Goal: Task Accomplishment & Management: Manage account settings

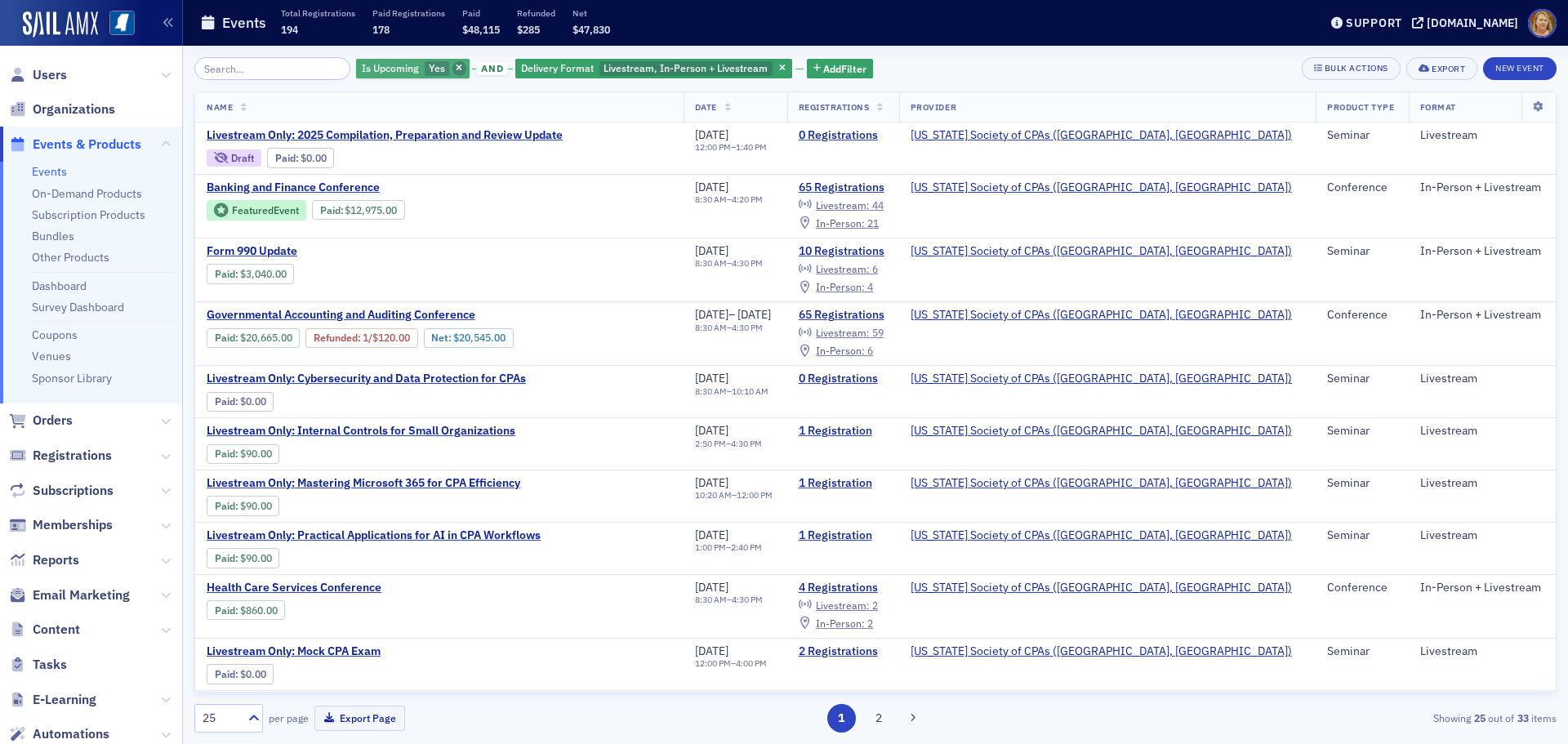
click at [453, 66] on span "button" at bounding box center [460, 68] width 15 height 15
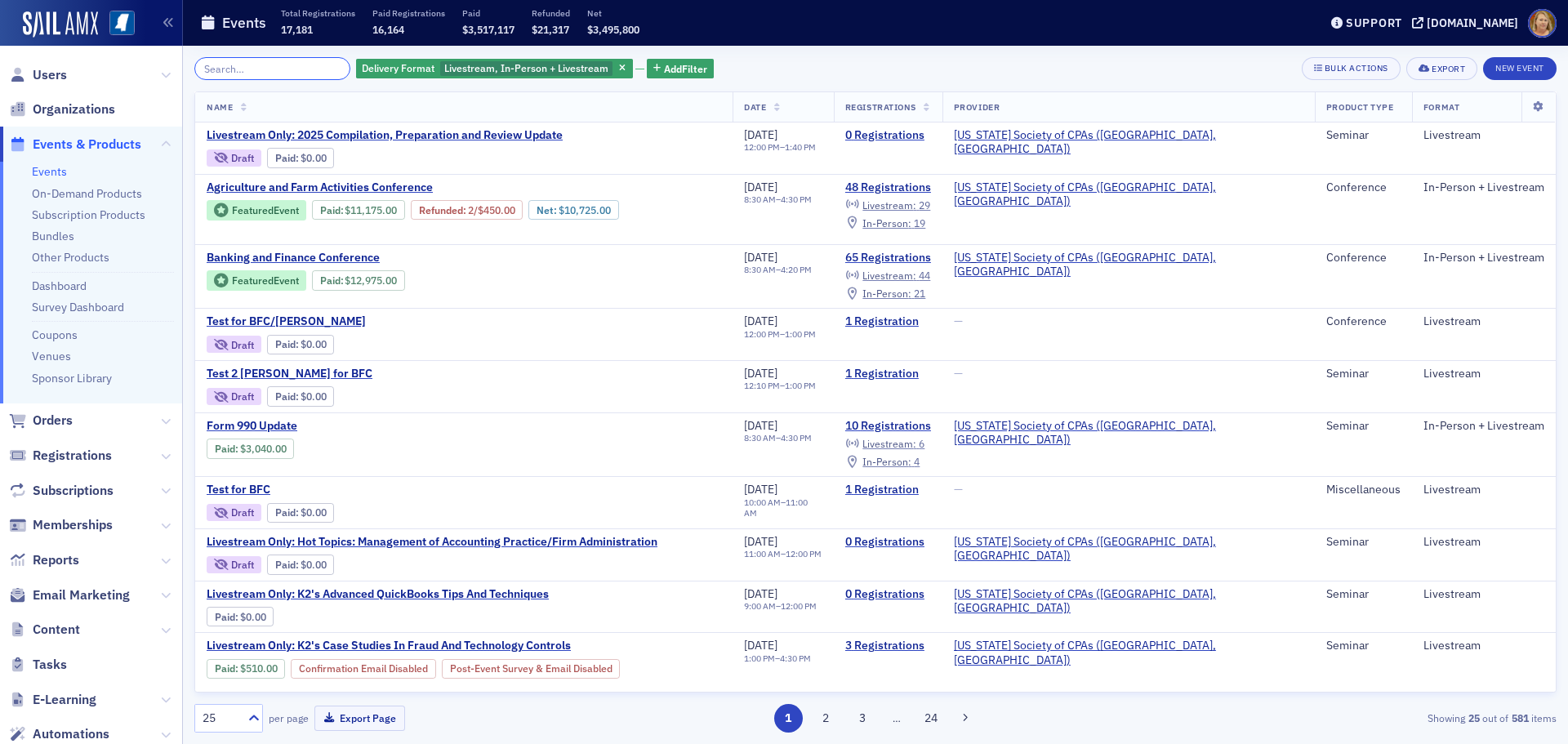
click at [311, 70] on input "search" at bounding box center [271, 68] width 156 height 23
click at [320, 183] on span "Agriculture and Farm Activities Conference" at bounding box center [343, 188] width 274 height 15
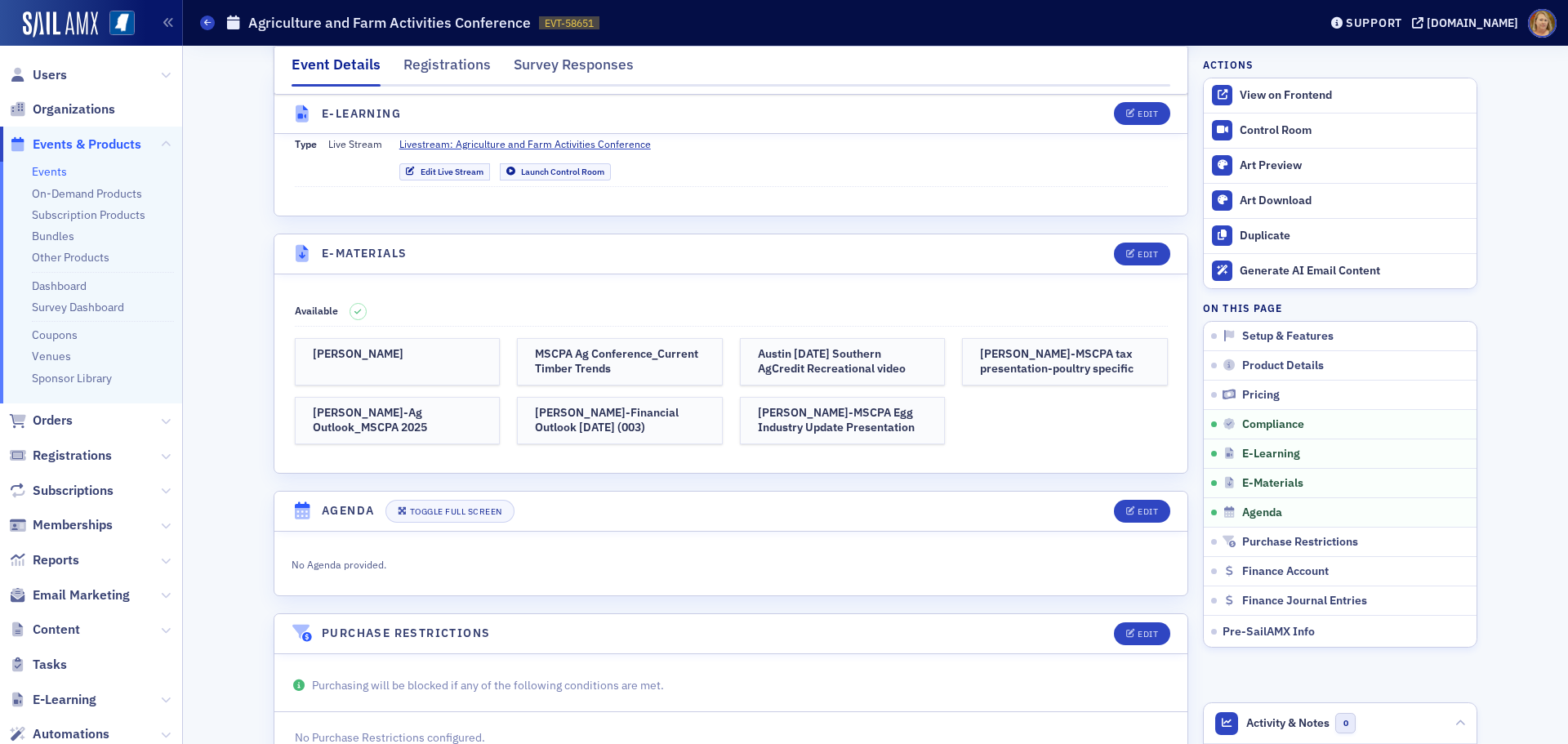
scroll to position [2287, 0]
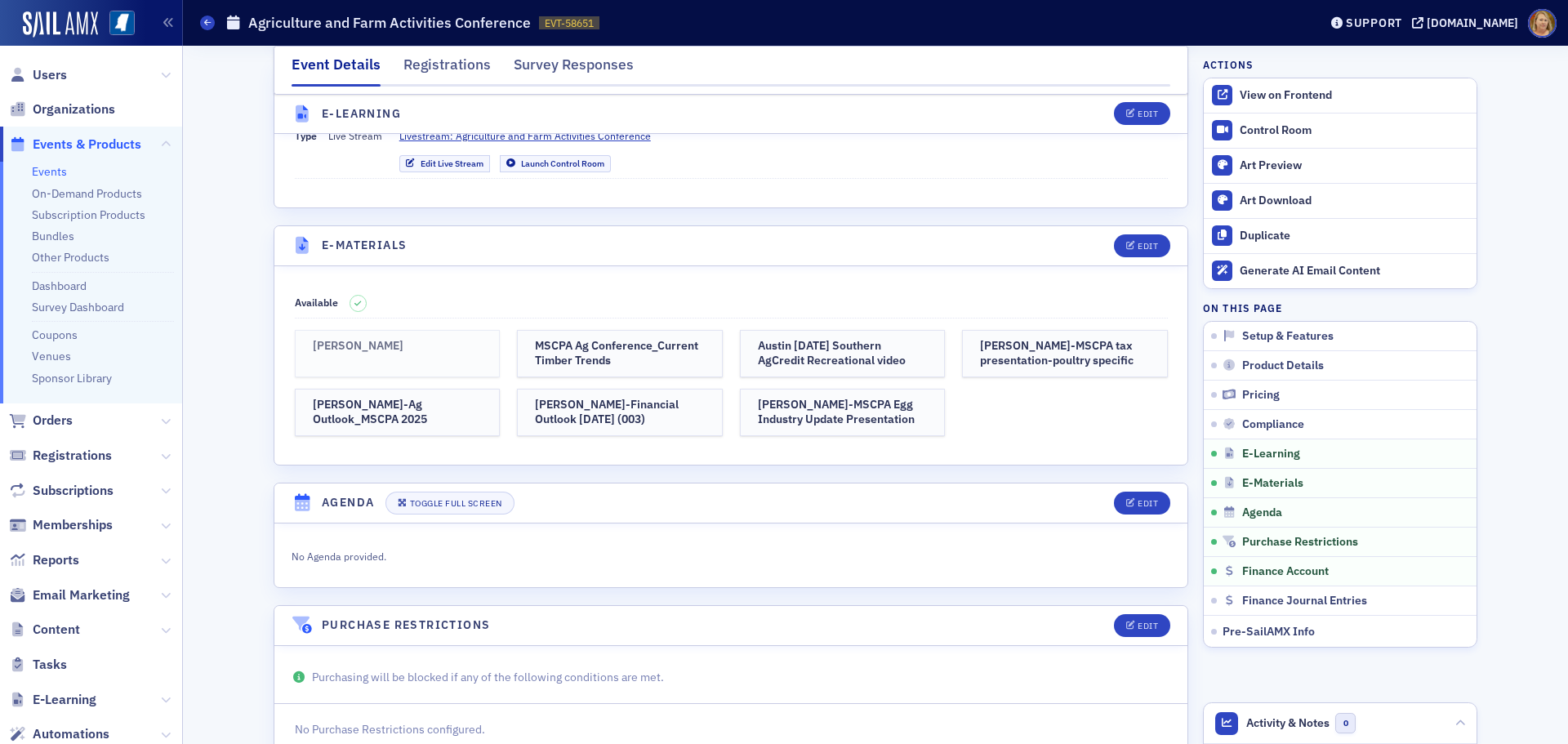
click at [425, 339] on h3 "Roger McEowen" at bounding box center [397, 346] width 170 height 15
click at [60, 79] on span "Users" at bounding box center [50, 76] width 35 height 18
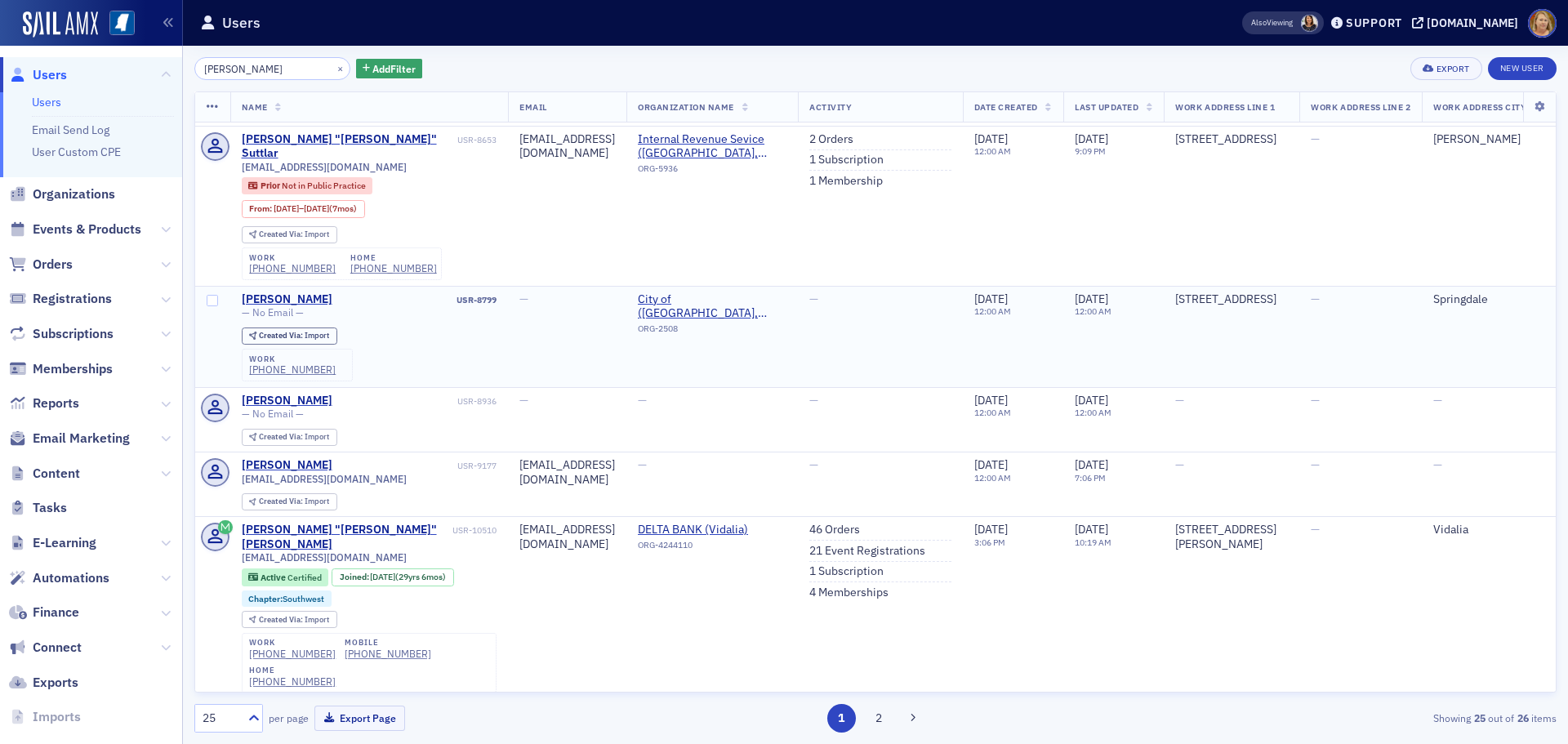
scroll to position [1307, 0]
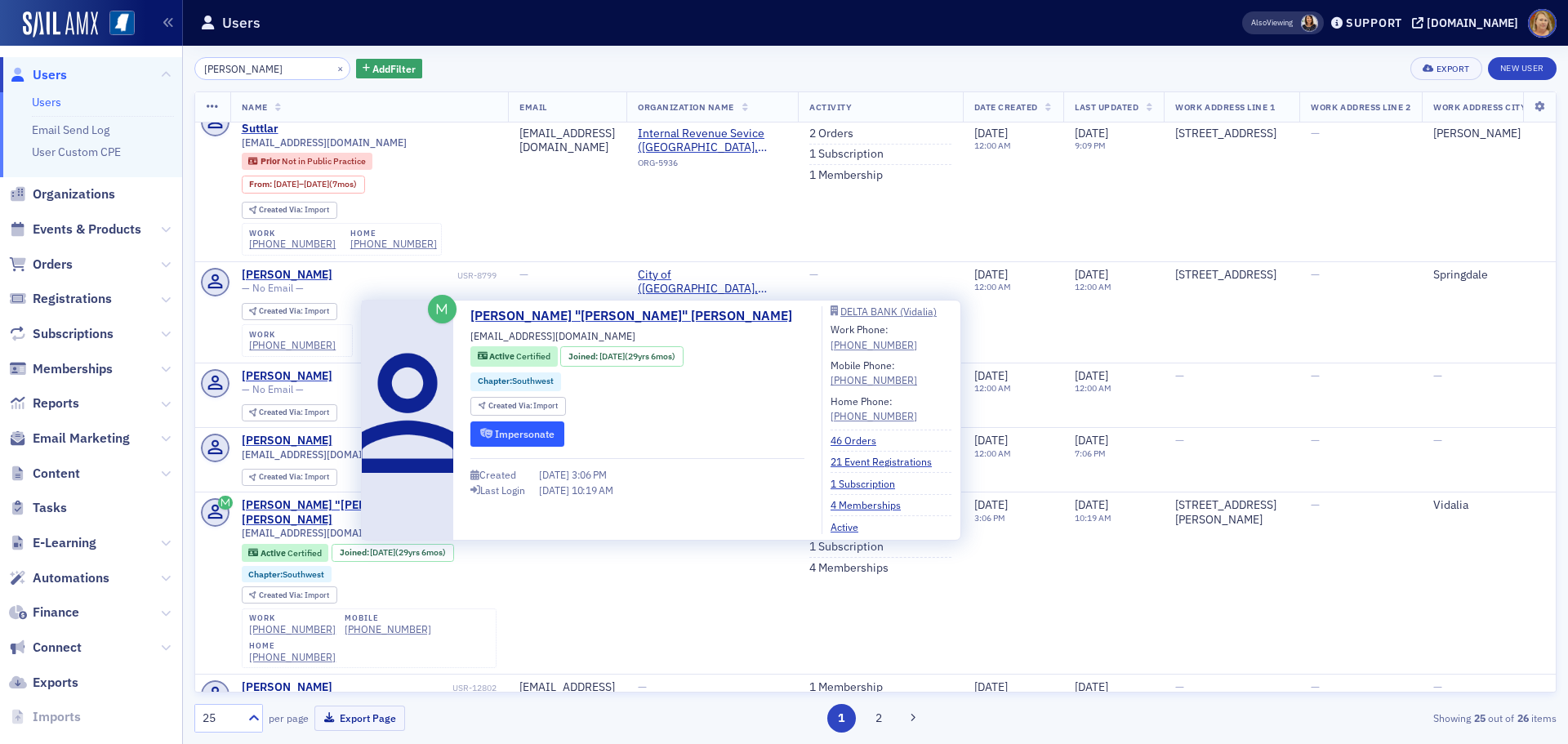
type input "lynn lecke"
click at [504, 437] on button "Impersonate" at bounding box center [516, 434] width 94 height 25
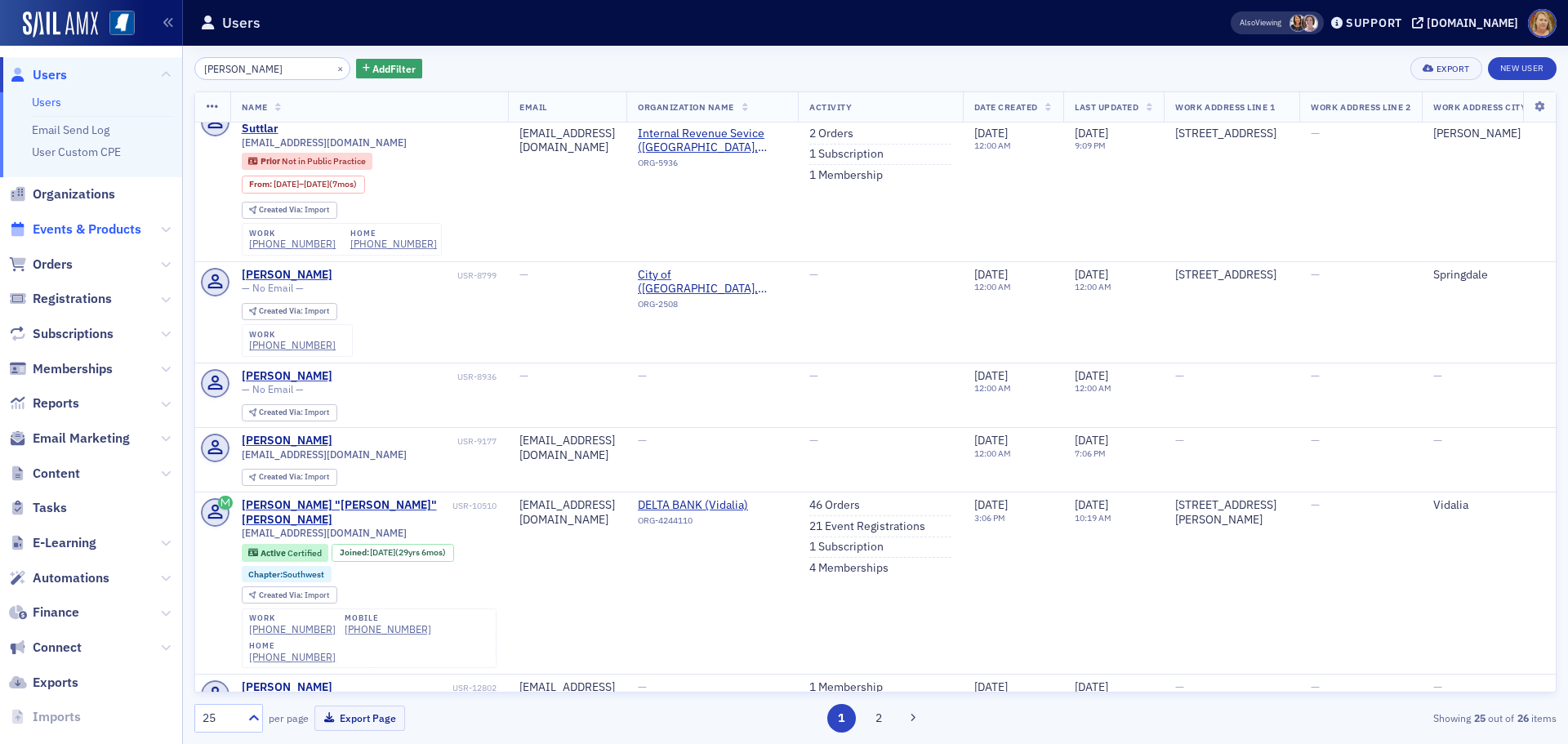
click at [43, 229] on span "Events & Products" at bounding box center [87, 229] width 108 height 18
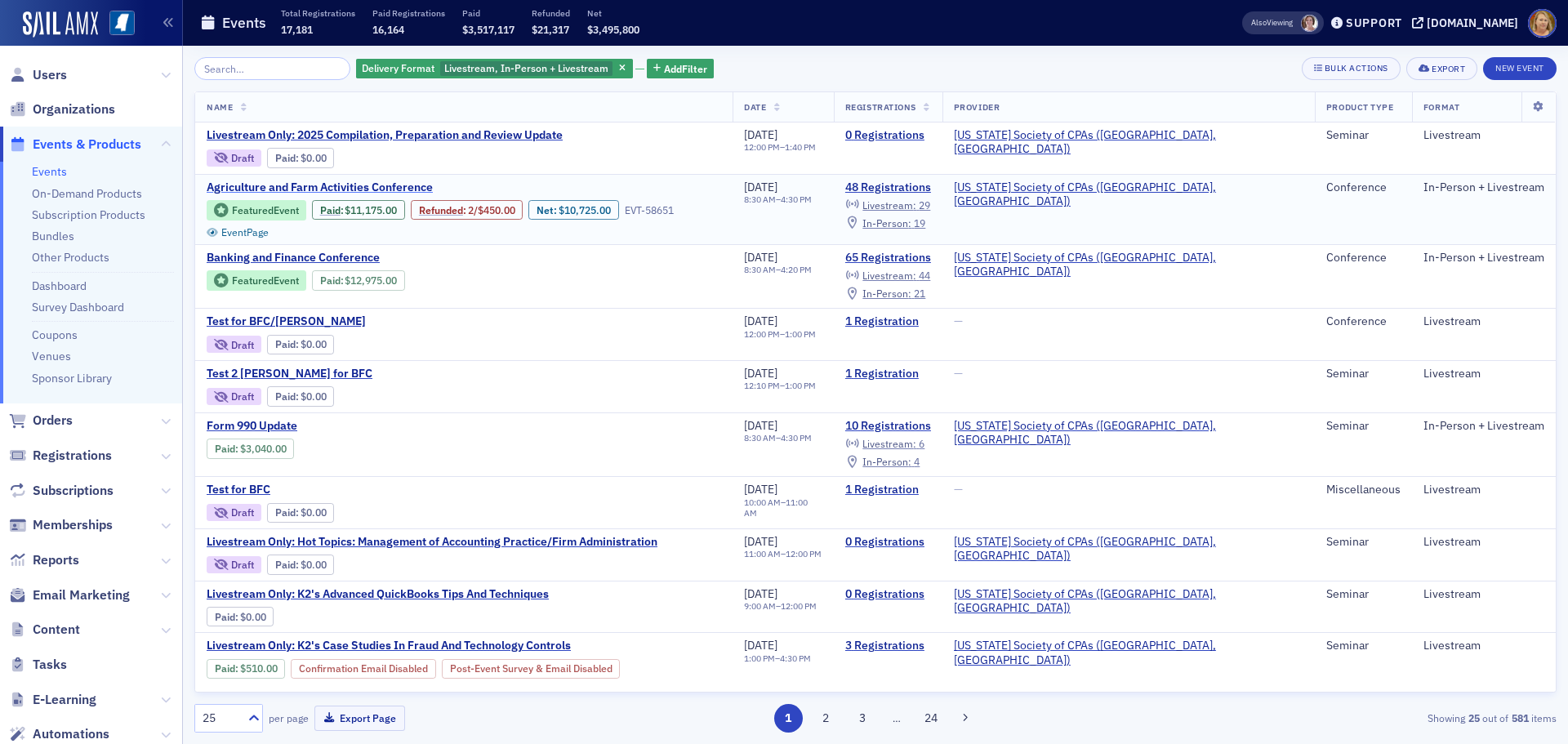
click at [215, 186] on span "Agriculture and Farm Activities Conference" at bounding box center [343, 188] width 274 height 15
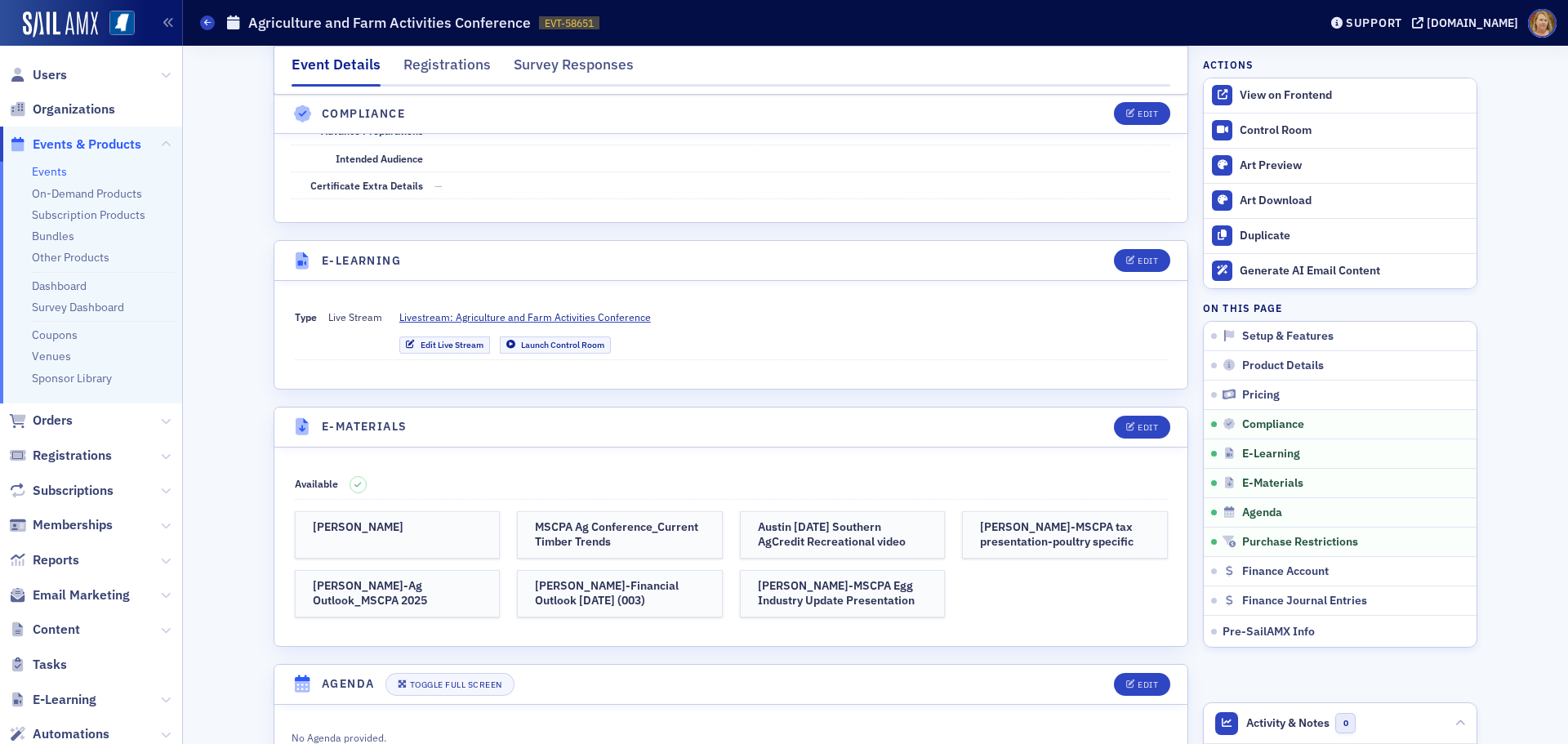
scroll to position [2287, 0]
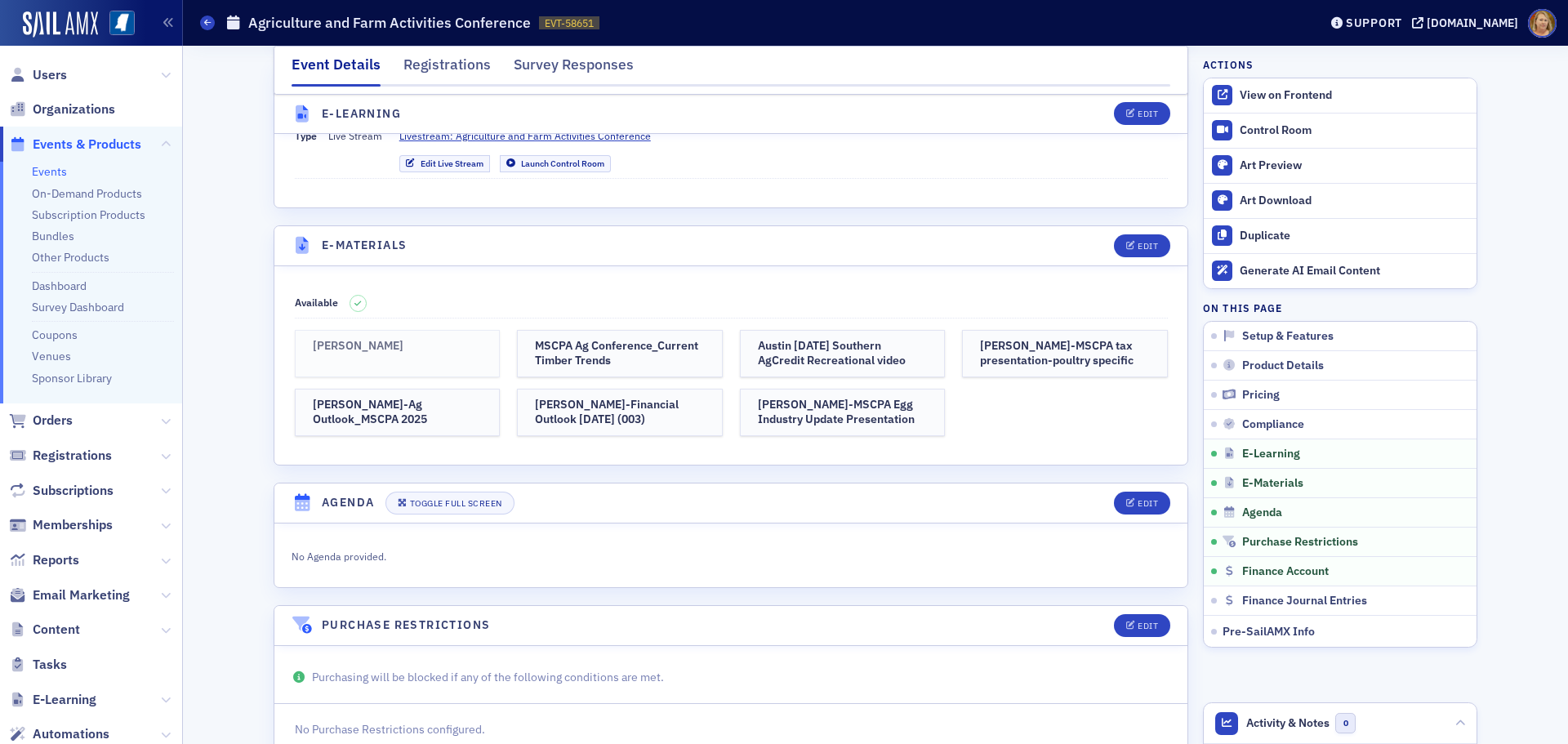
click at [446, 339] on h3 "Roger McEowen" at bounding box center [397, 346] width 170 height 15
click at [403, 330] on link "Roger McEowen" at bounding box center [398, 353] width 206 height 47
click at [1136, 234] on button "Edit" at bounding box center [1142, 245] width 56 height 23
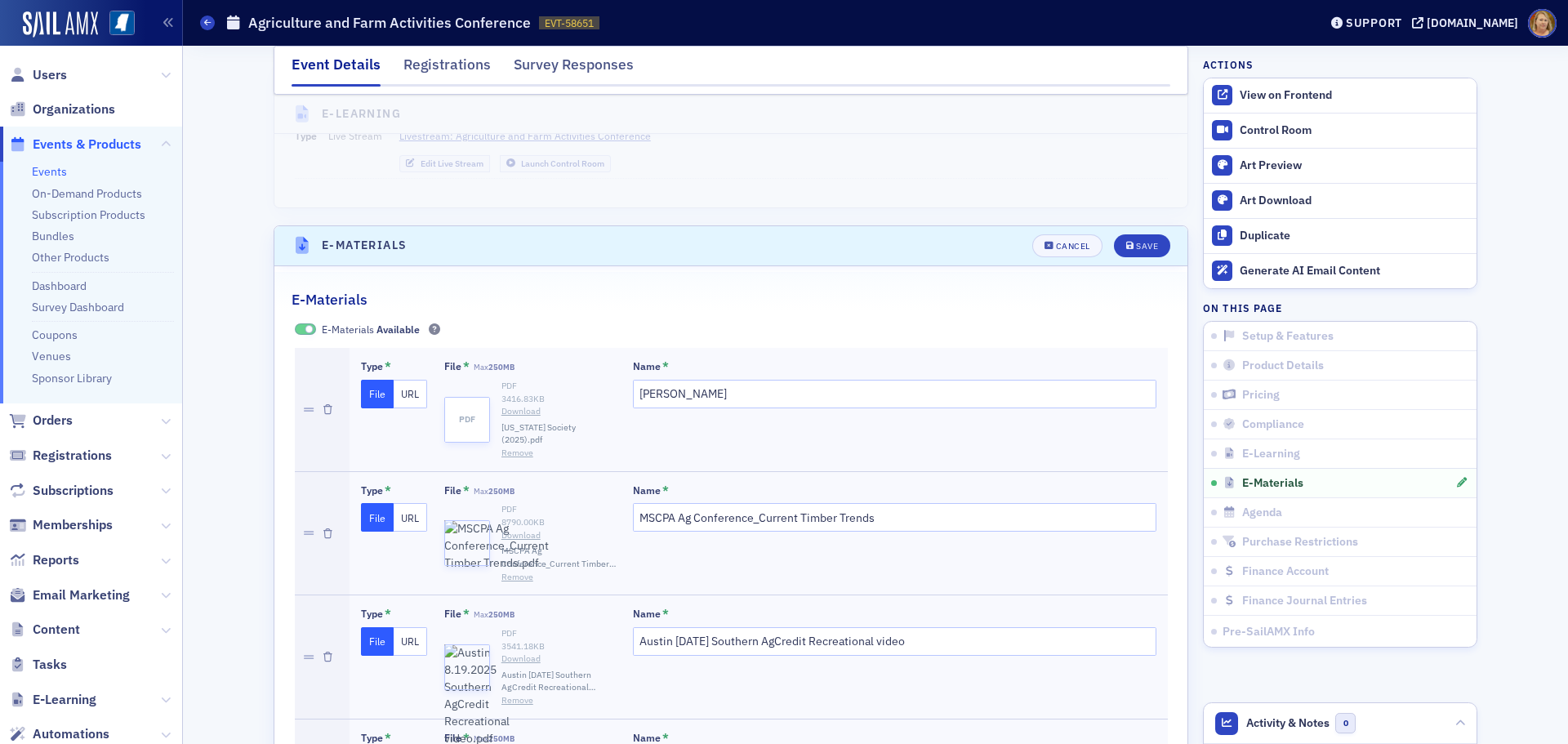
scroll to position [2375, 0]
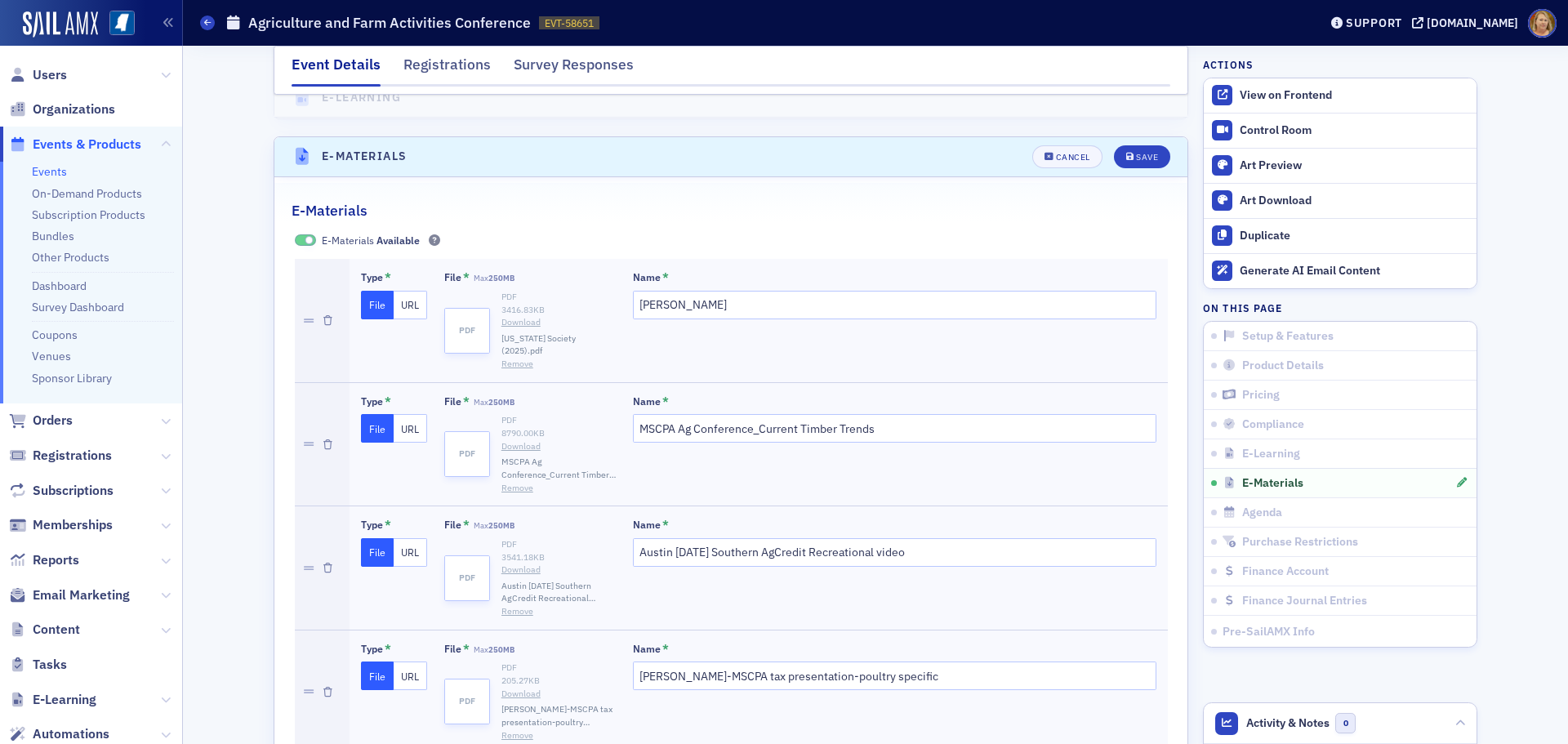
click at [502, 358] on button "Remove" at bounding box center [517, 364] width 32 height 13
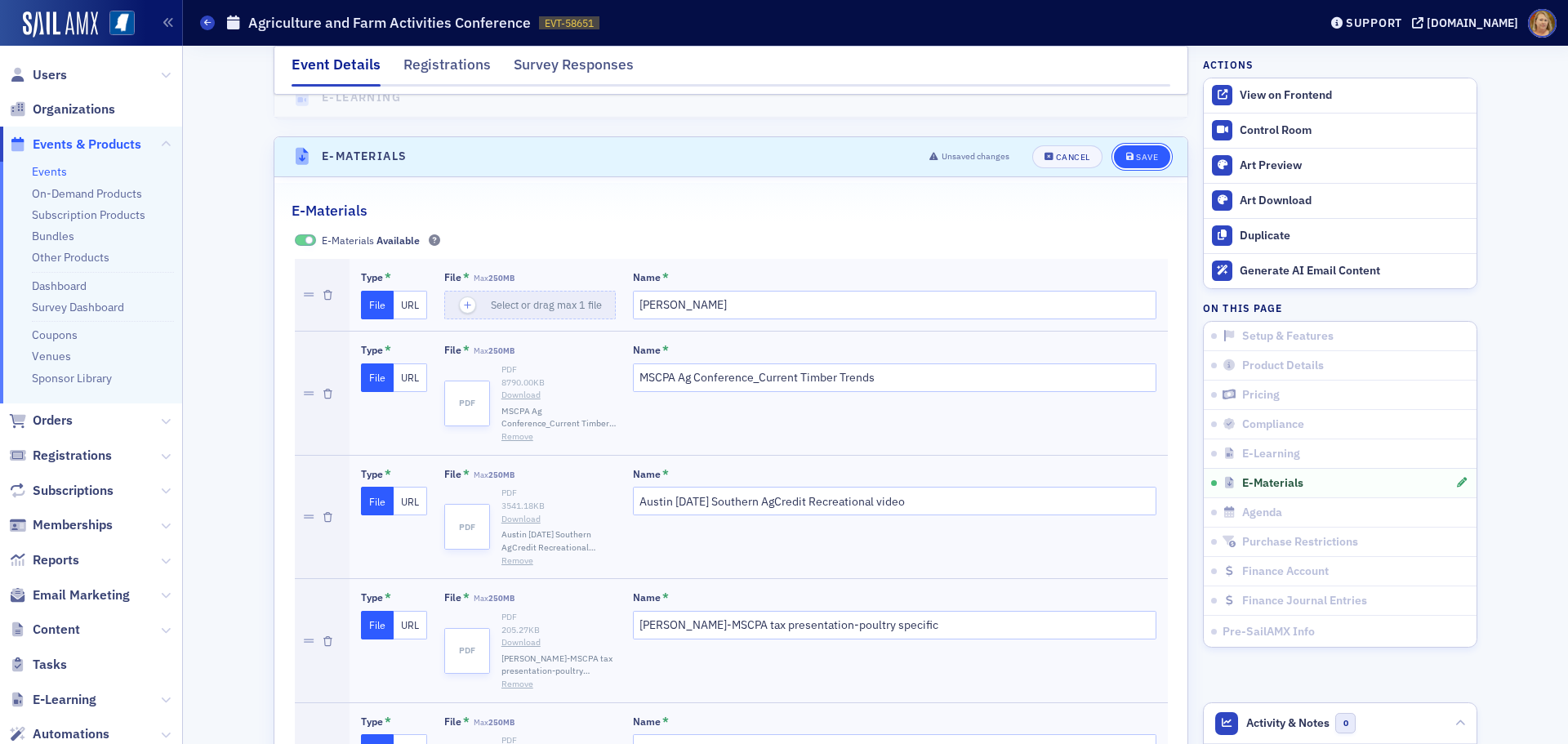
click at [1126, 153] on icon "submit" at bounding box center [1130, 158] width 8 height 9
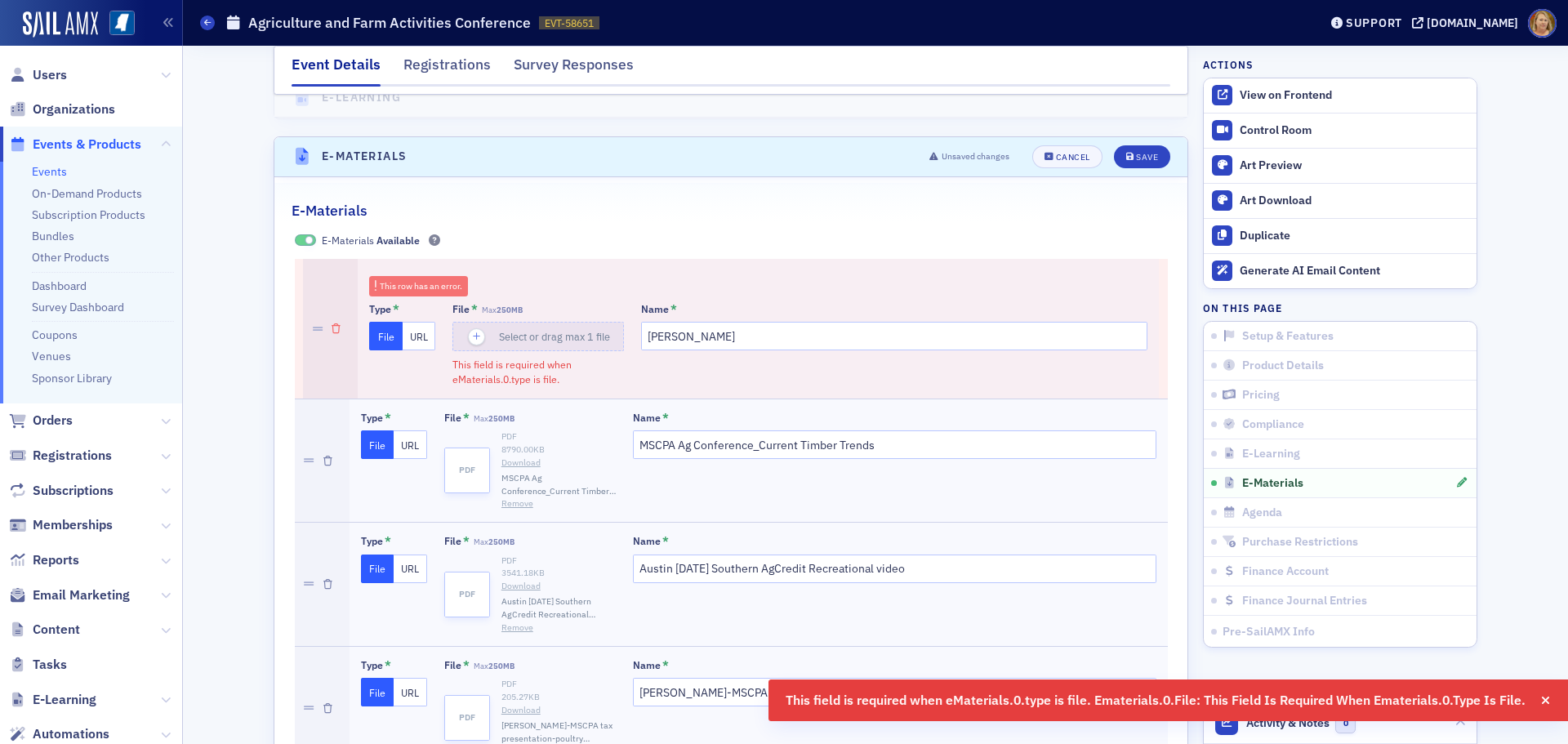
click at [331, 324] on icon "button" at bounding box center [336, 329] width 9 height 10
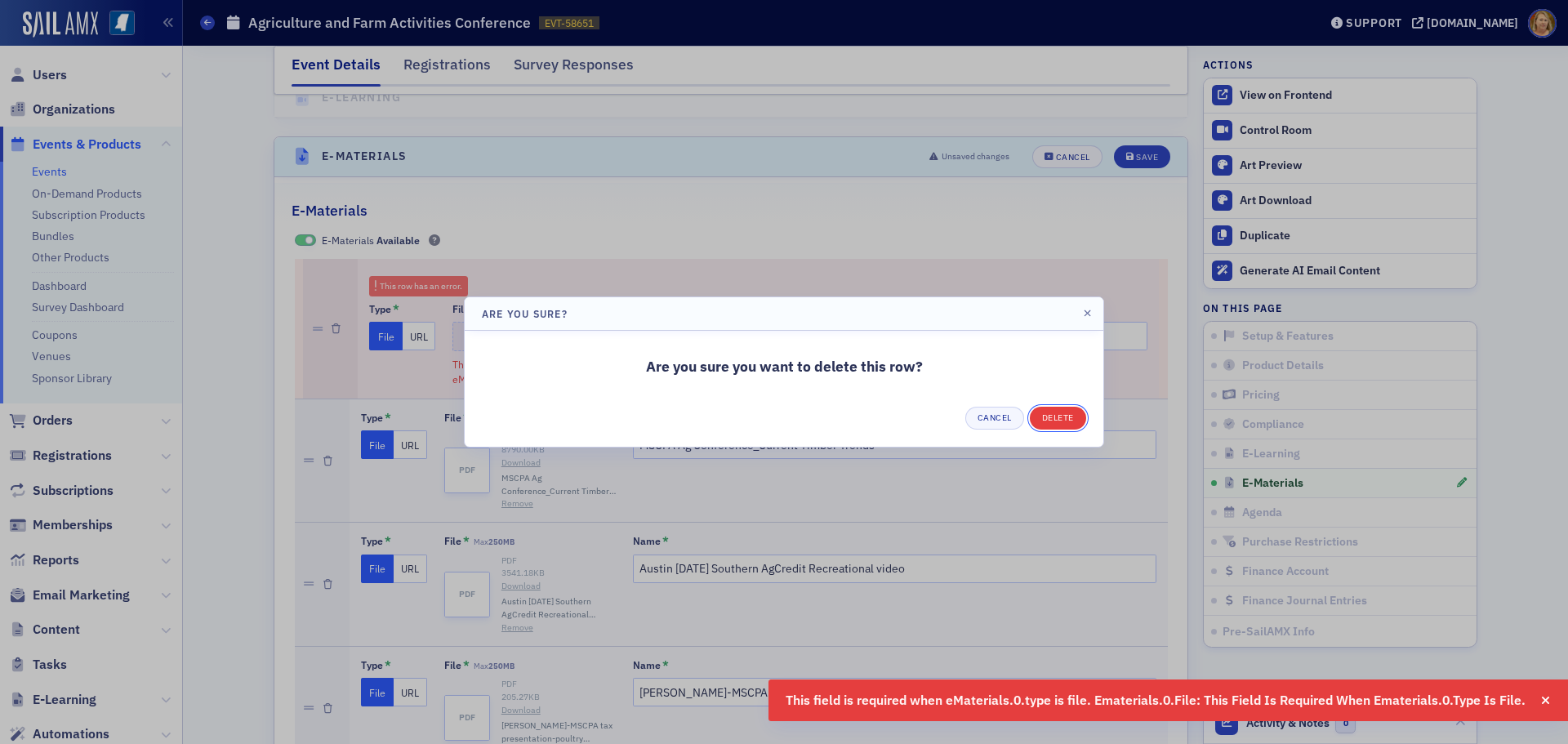
click at [1036, 420] on button "Delete" at bounding box center [1058, 418] width 56 height 23
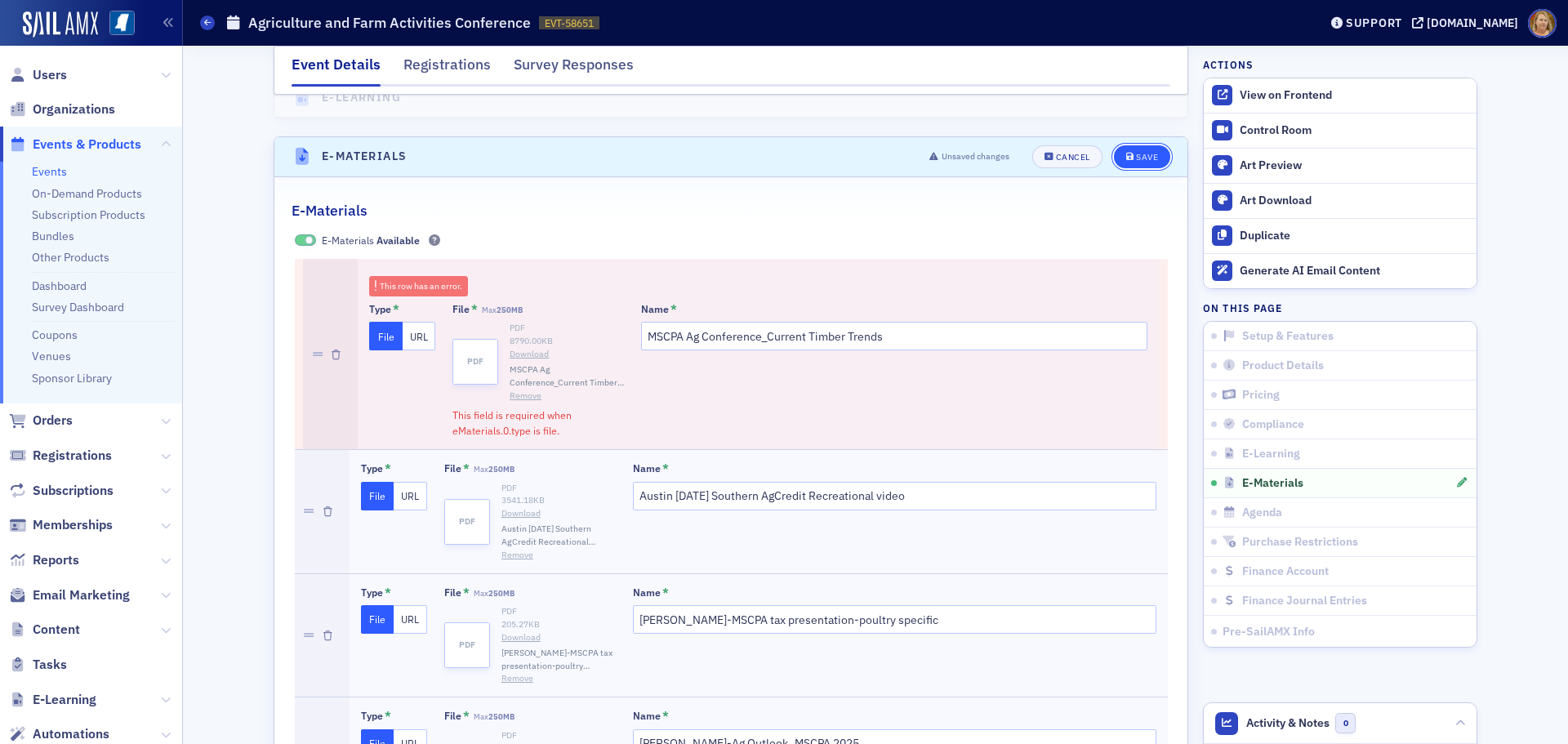
click at [1135, 153] on div "Save" at bounding box center [1146, 158] width 22 height 9
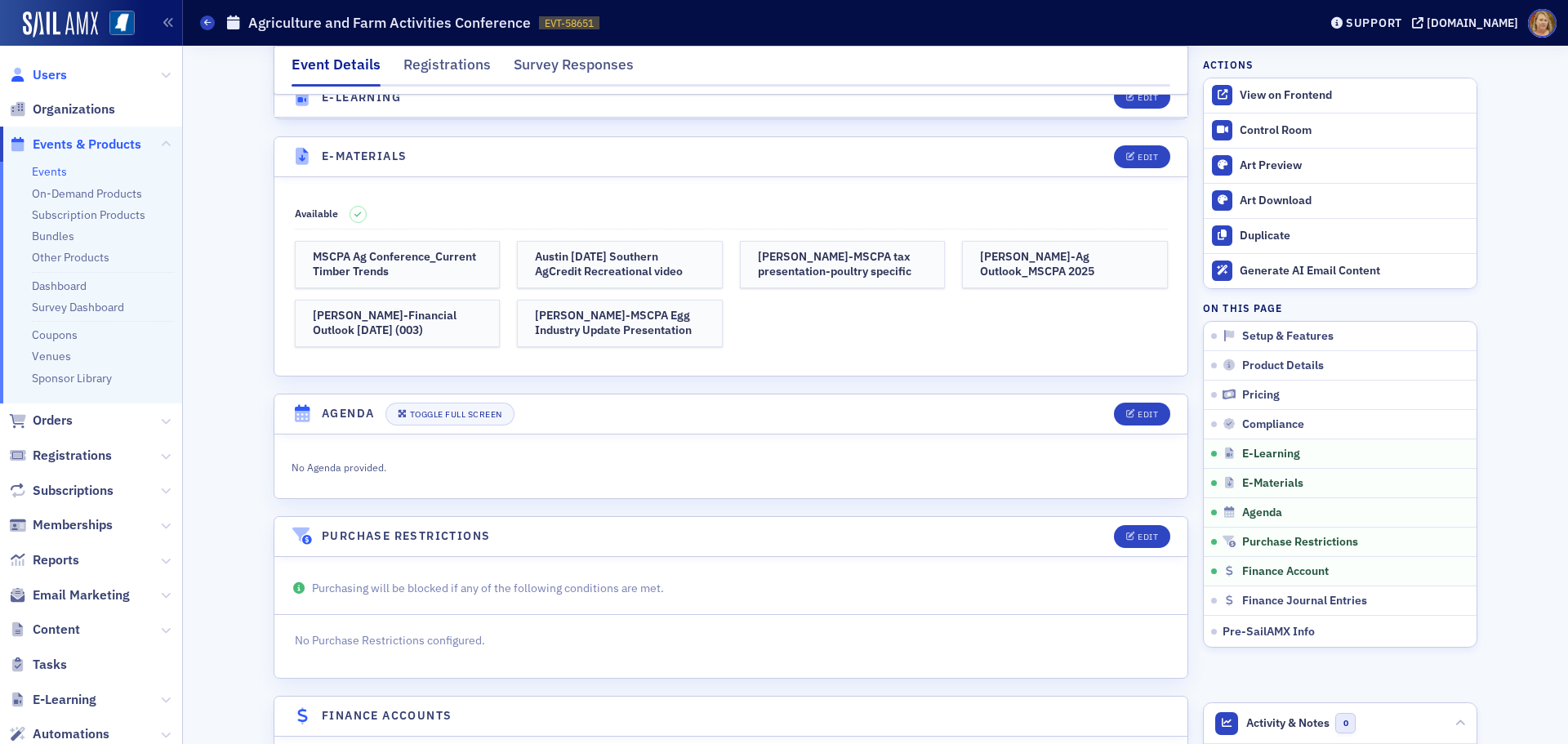
click at [59, 75] on span "Users" at bounding box center [50, 76] width 35 height 18
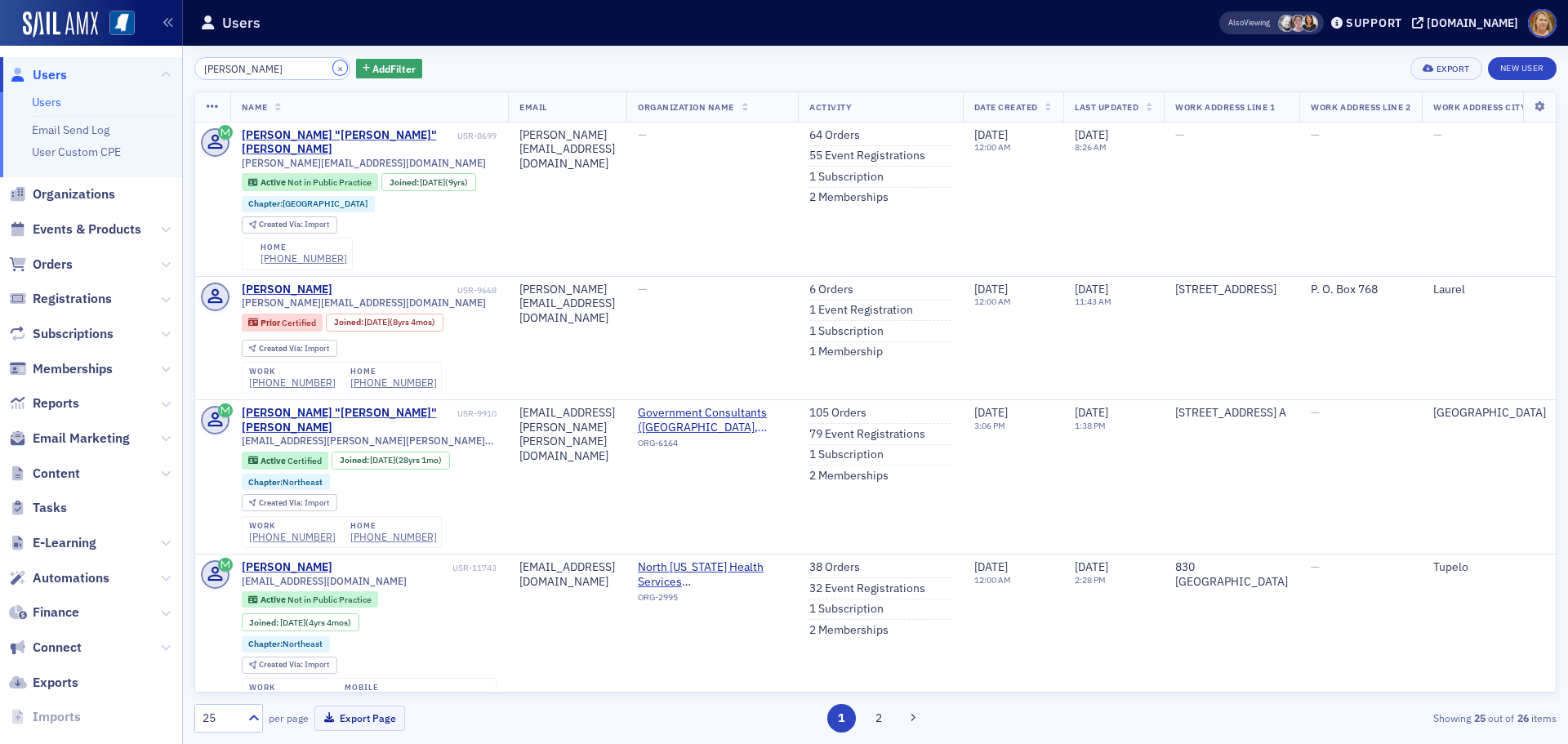
click at [333, 63] on button "×" at bounding box center [341, 67] width 15 height 15
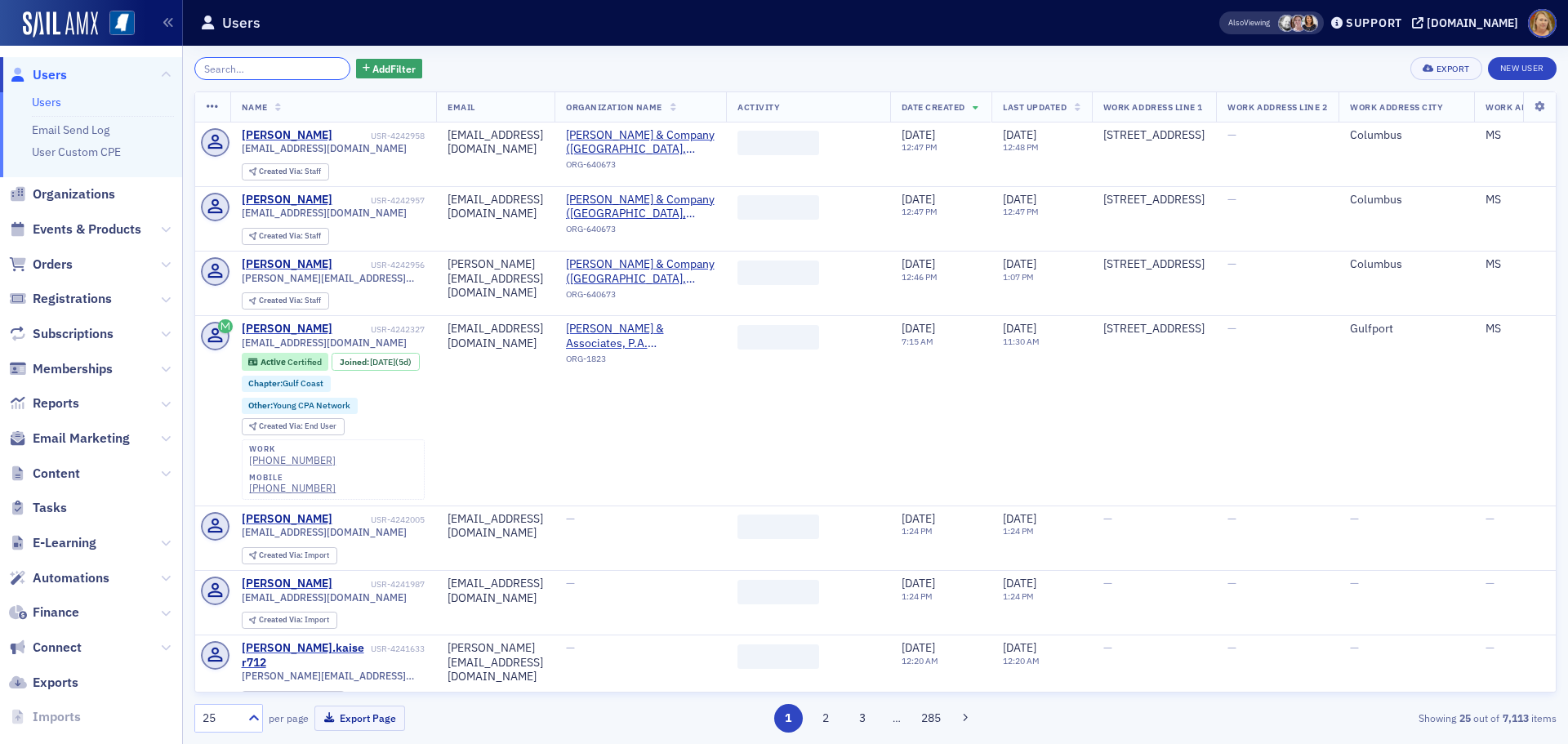
click at [297, 70] on input "search" at bounding box center [271, 68] width 156 height 23
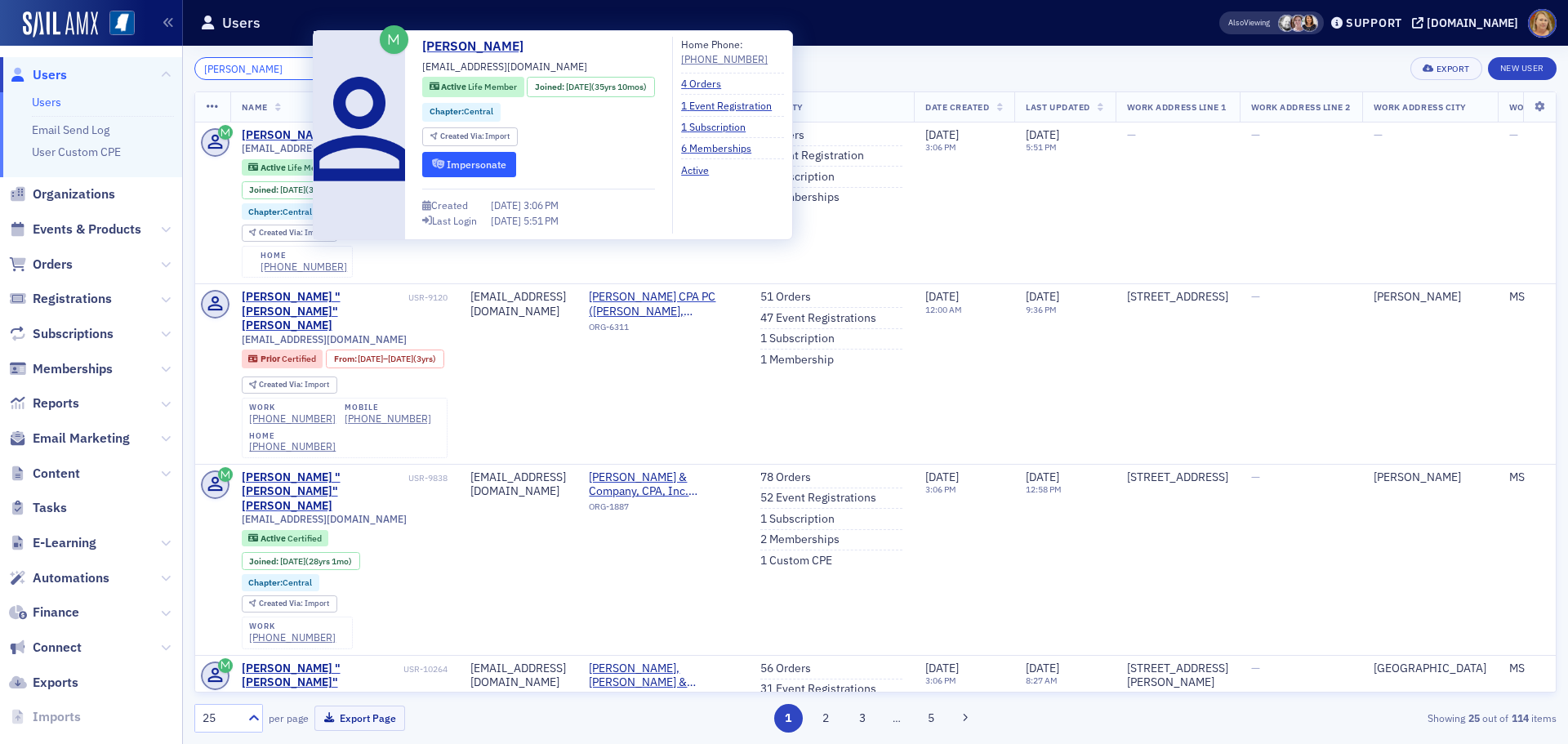
type input "george smith"
click at [452, 165] on button "Impersonate" at bounding box center [469, 165] width 94 height 25
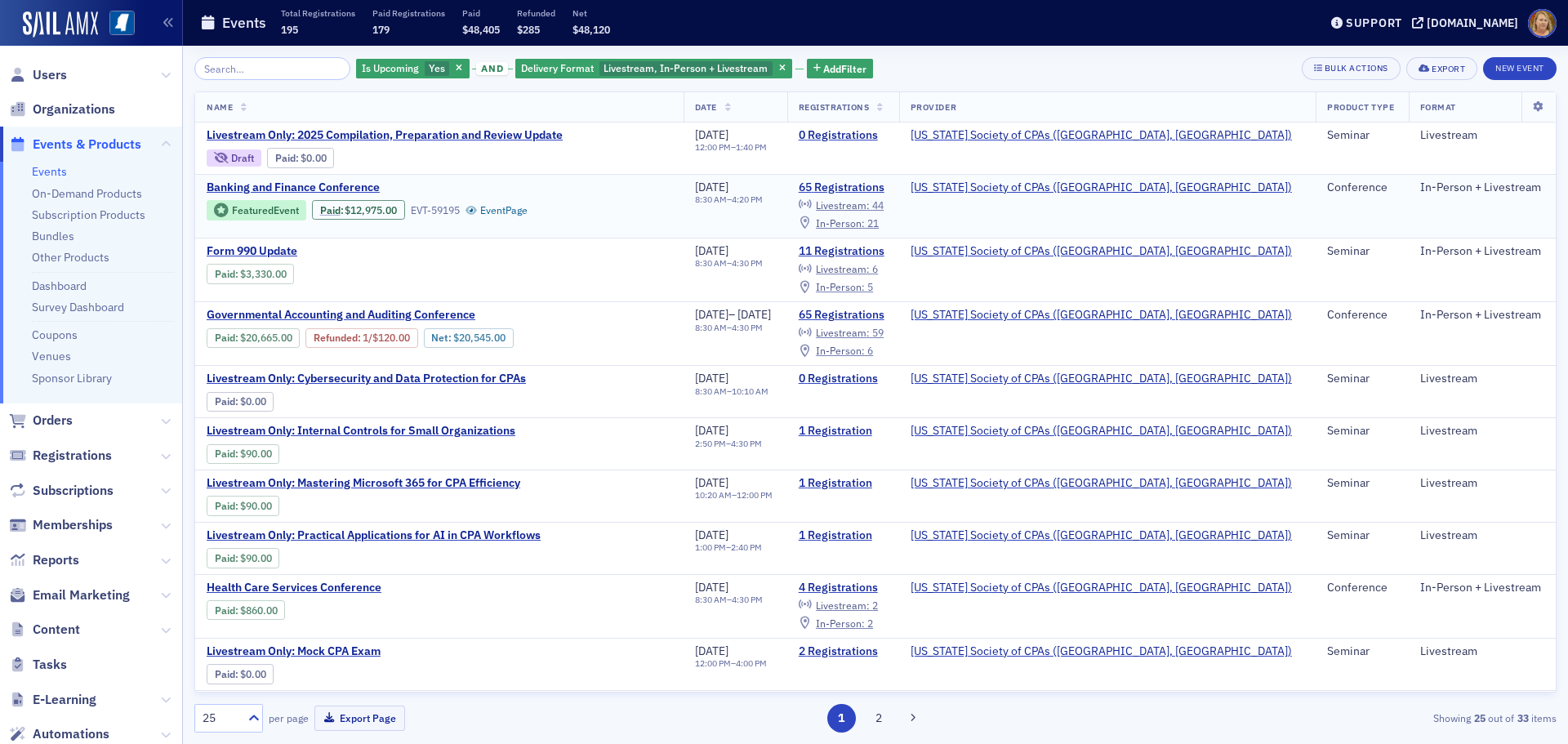
click at [879, 219] on span "In-Person : 21" at bounding box center [839, 223] width 80 height 13
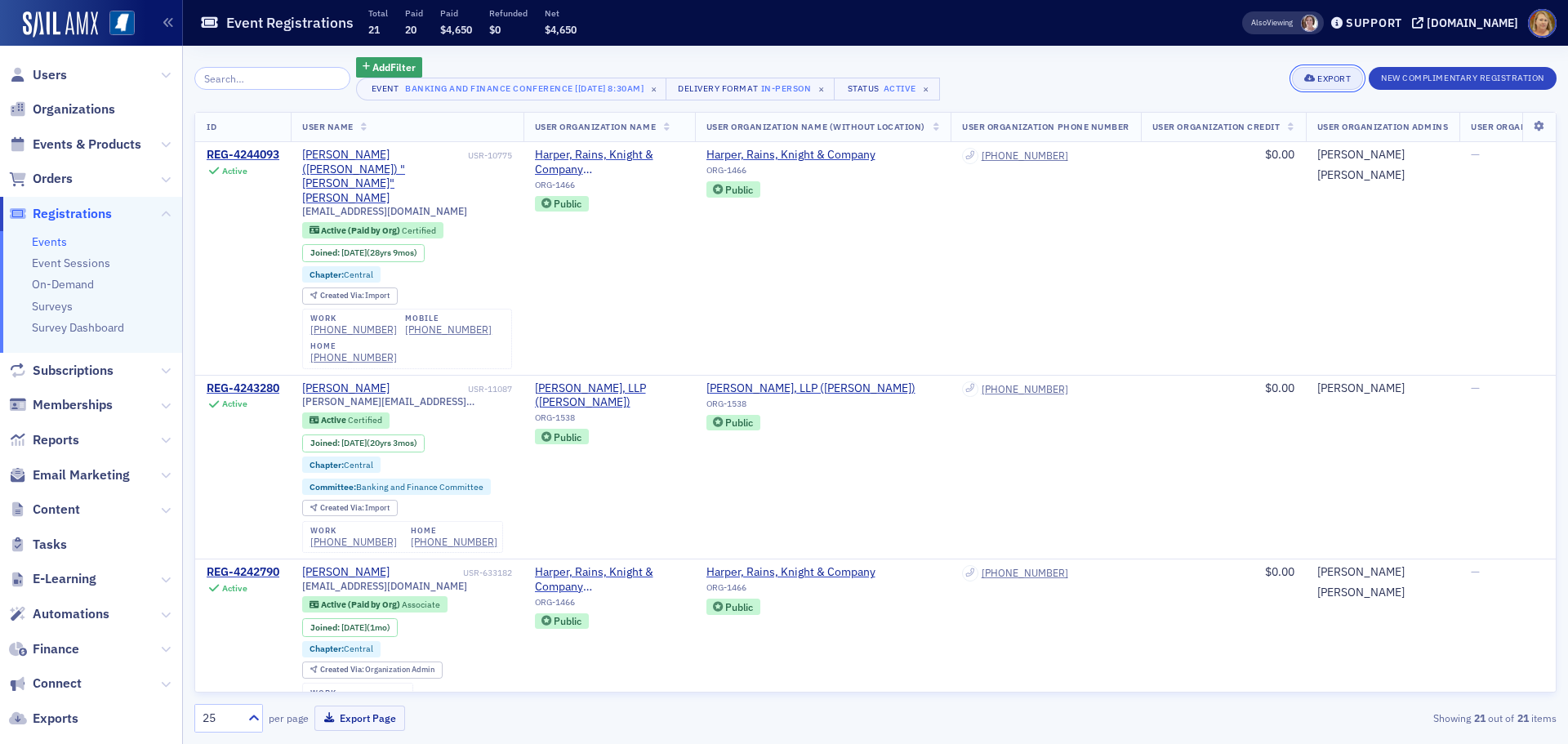
click at [1339, 82] on div "Export" at bounding box center [1333, 79] width 34 height 9
click at [1253, 101] on h3 "Export" at bounding box center [1271, 105] width 154 height 17
click at [240, 722] on div "25" at bounding box center [218, 718] width 46 height 20
click at [244, 582] on div "50" at bounding box center [229, 587] width 47 height 17
click at [351, 719] on button "Export Page" at bounding box center [360, 719] width 91 height 25
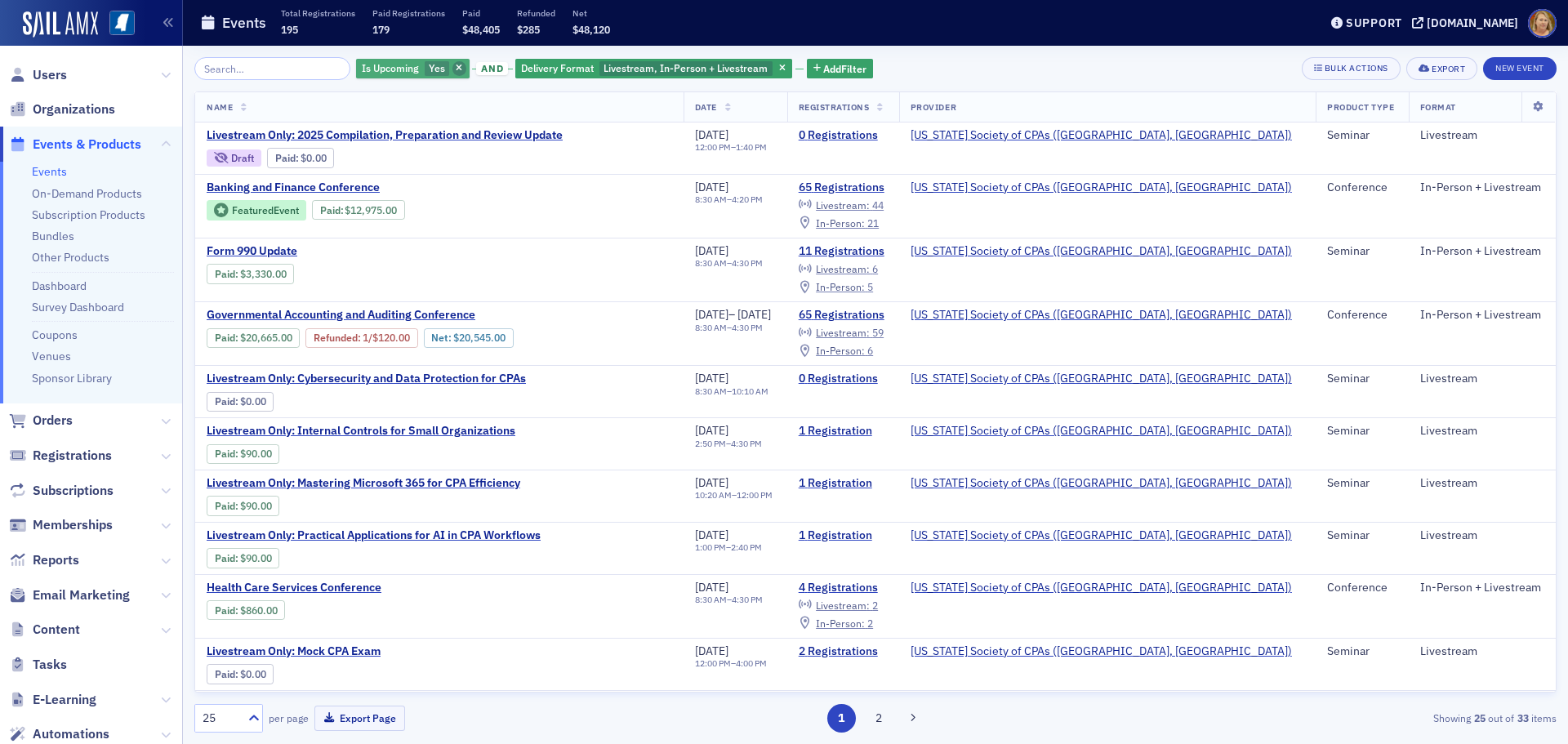
click at [455, 66] on icon "button" at bounding box center [458, 69] width 6 height 9
